Goal: Information Seeking & Learning: Learn about a topic

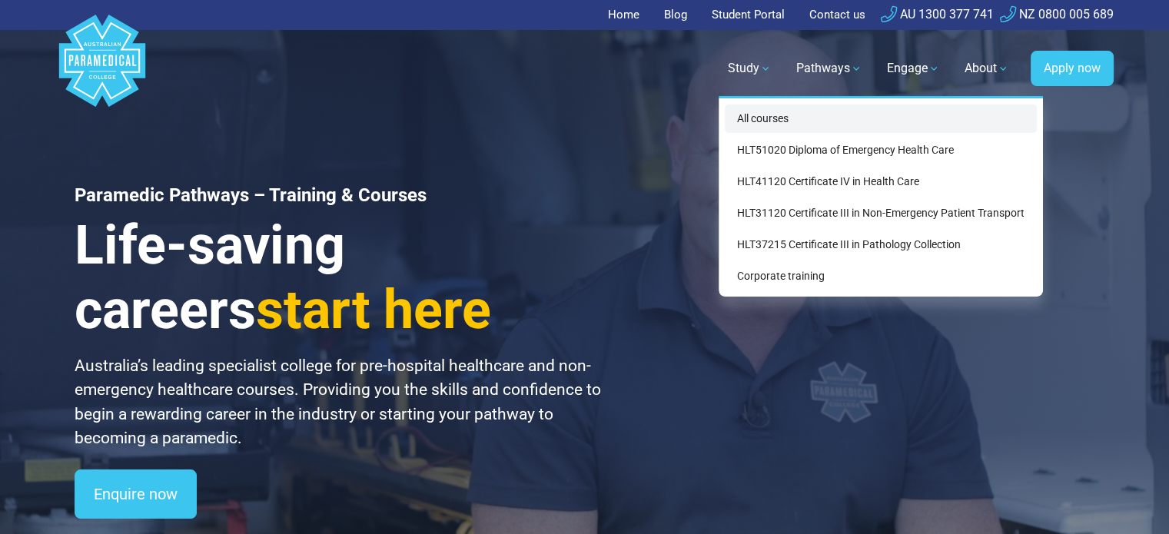
click at [775, 122] on link "All courses" at bounding box center [881, 119] width 312 height 28
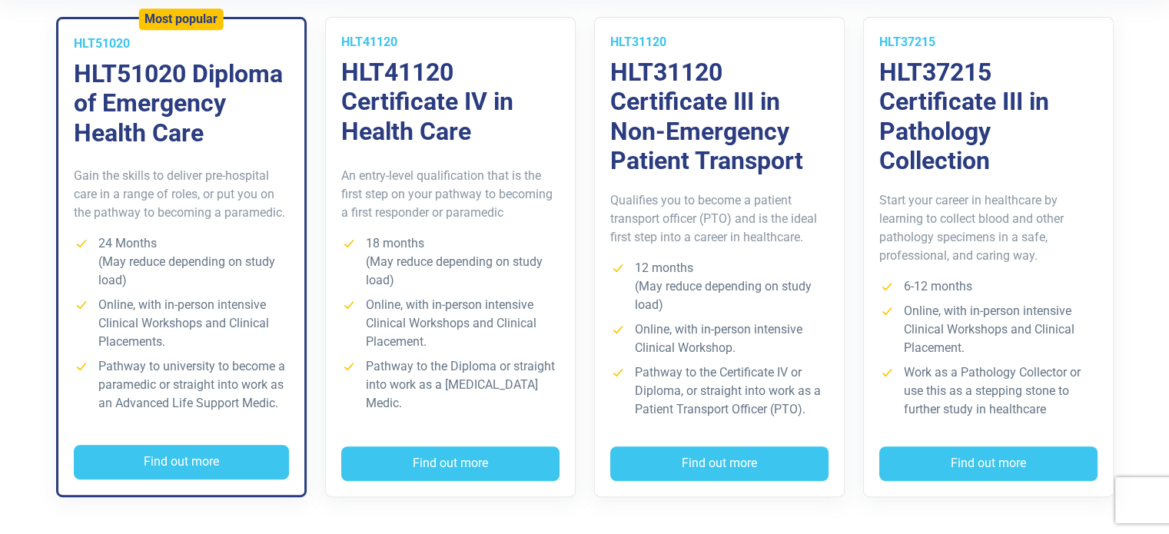
scroll to position [476, 0]
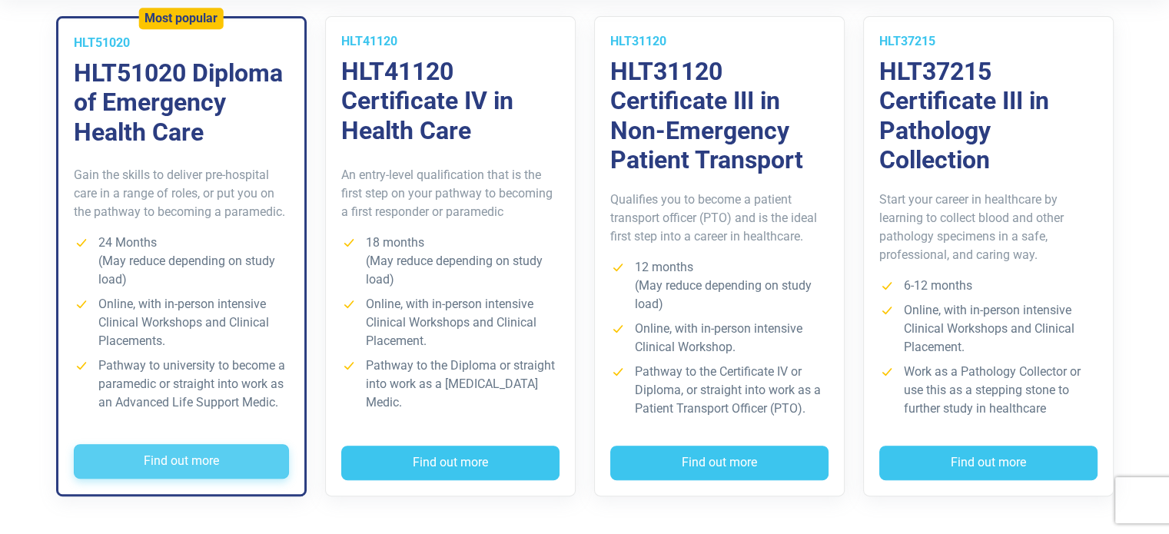
click at [194, 460] on button "Find out more" at bounding box center [181, 461] width 215 height 35
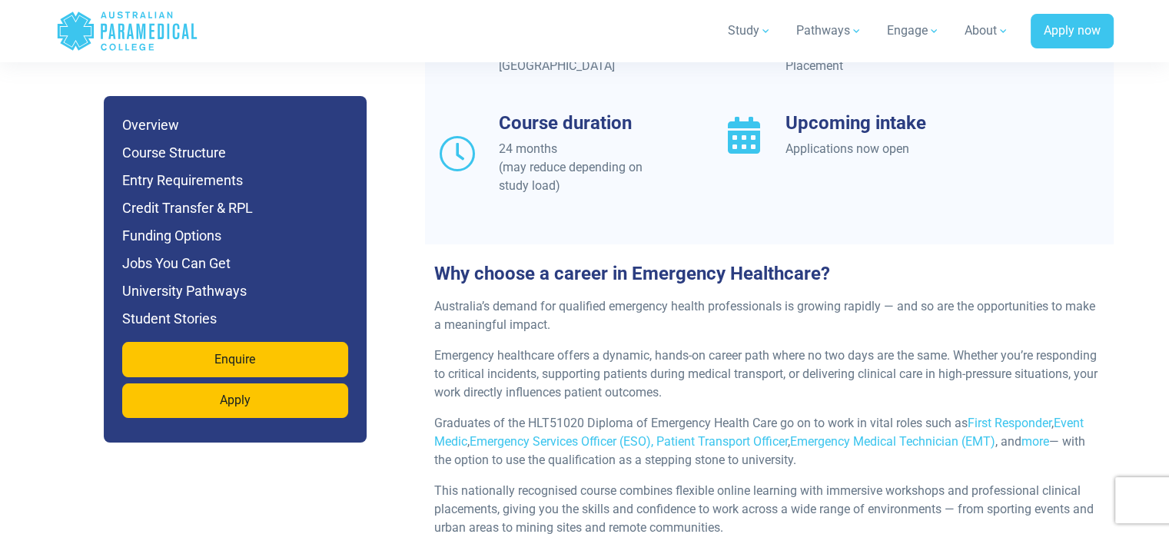
scroll to position [1546, 0]
click at [550, 481] on p "This nationally recognised course combines flexible online learning with immers…" at bounding box center [769, 508] width 670 height 55
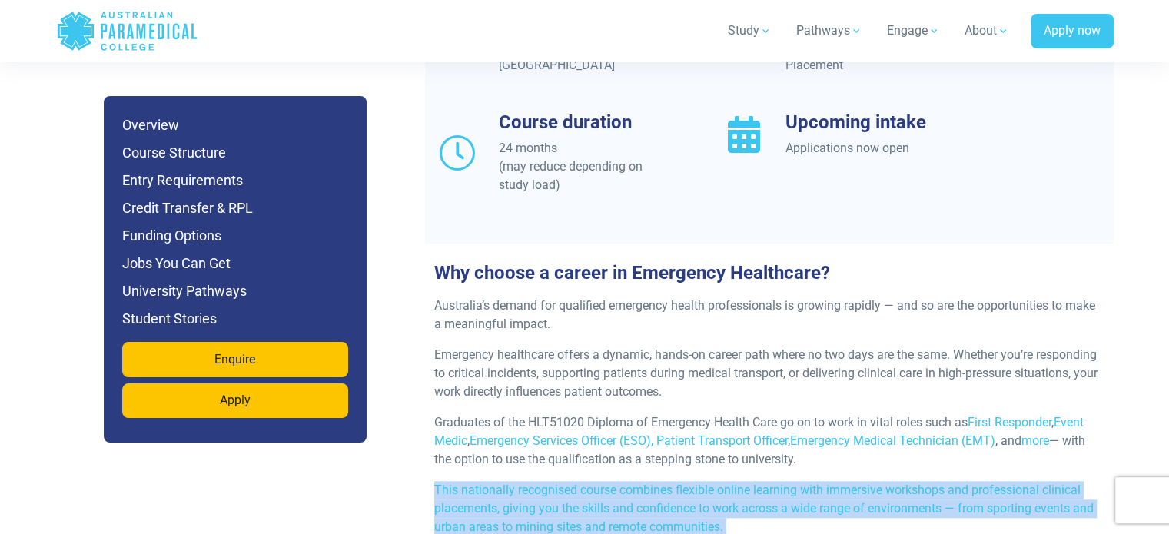
click at [550, 481] on p "This nationally recognised course combines flexible online learning with immers…" at bounding box center [769, 508] width 670 height 55
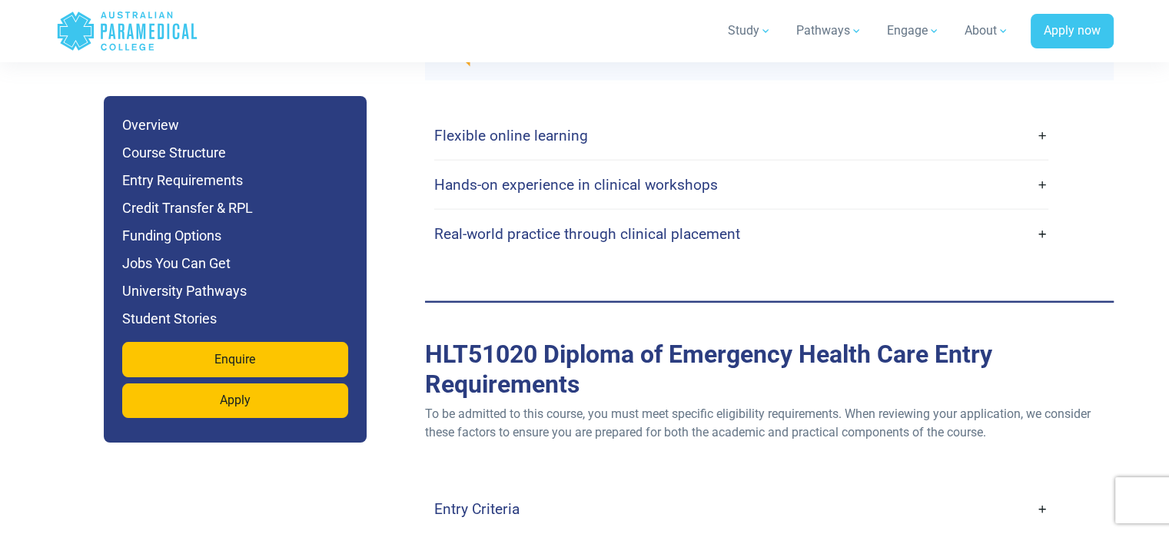
scroll to position [4114, 0]
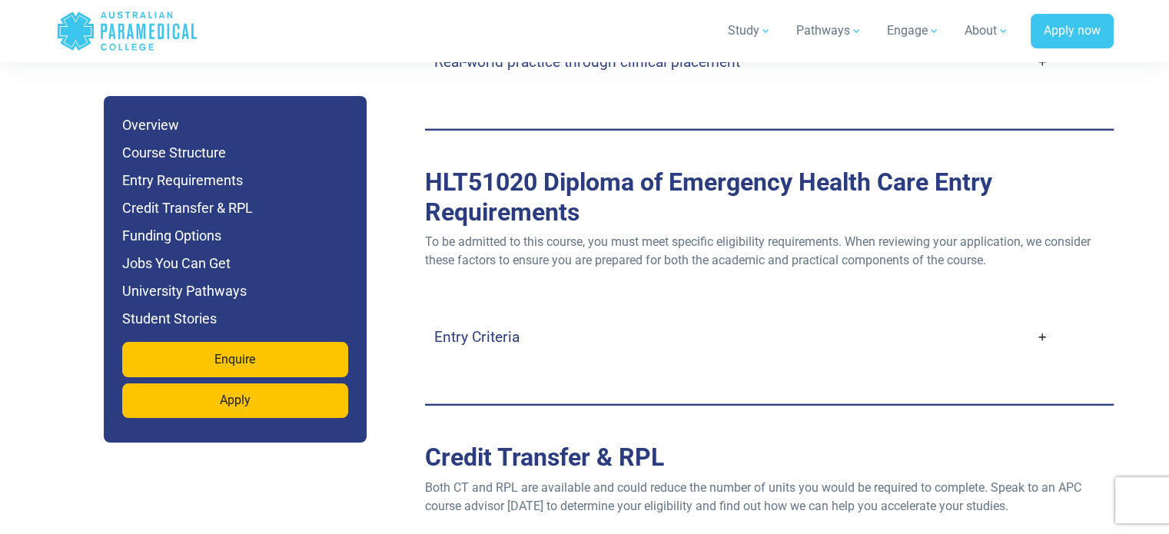
click at [1040, 319] on link "Entry Criteria" at bounding box center [741, 337] width 614 height 36
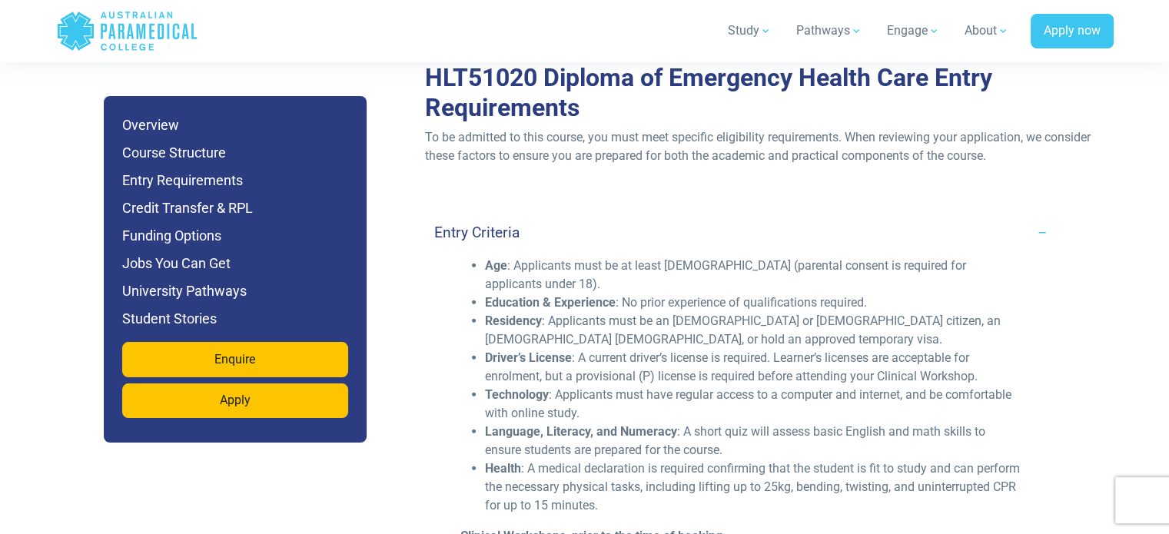
scroll to position [4219, 0]
